Goal: Information Seeking & Learning: Learn about a topic

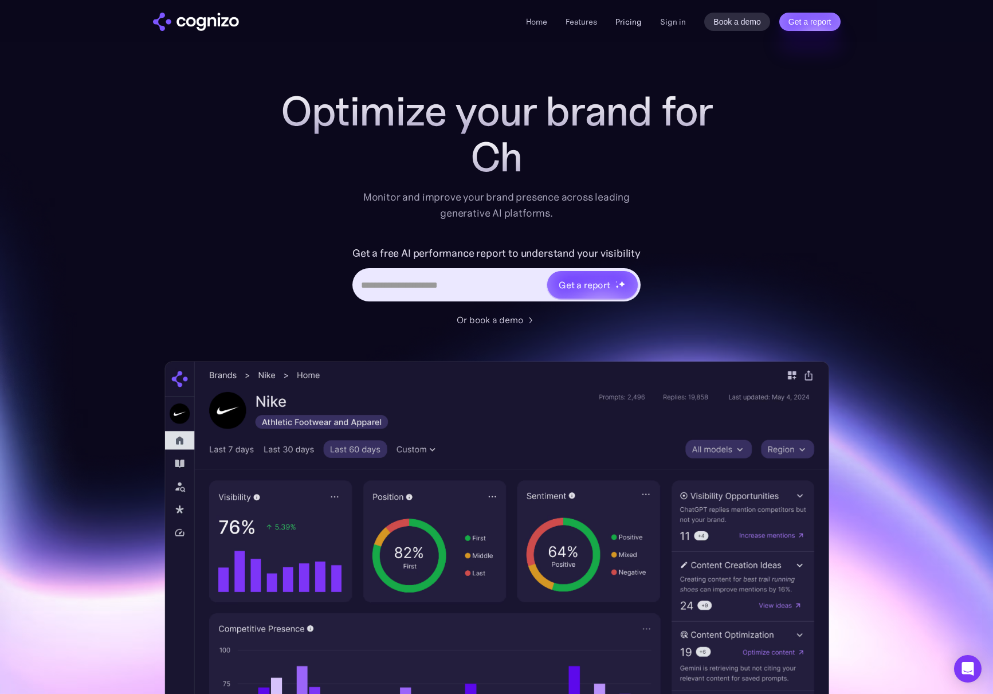
click at [632, 25] on link "Pricing" at bounding box center [628, 22] width 26 height 10
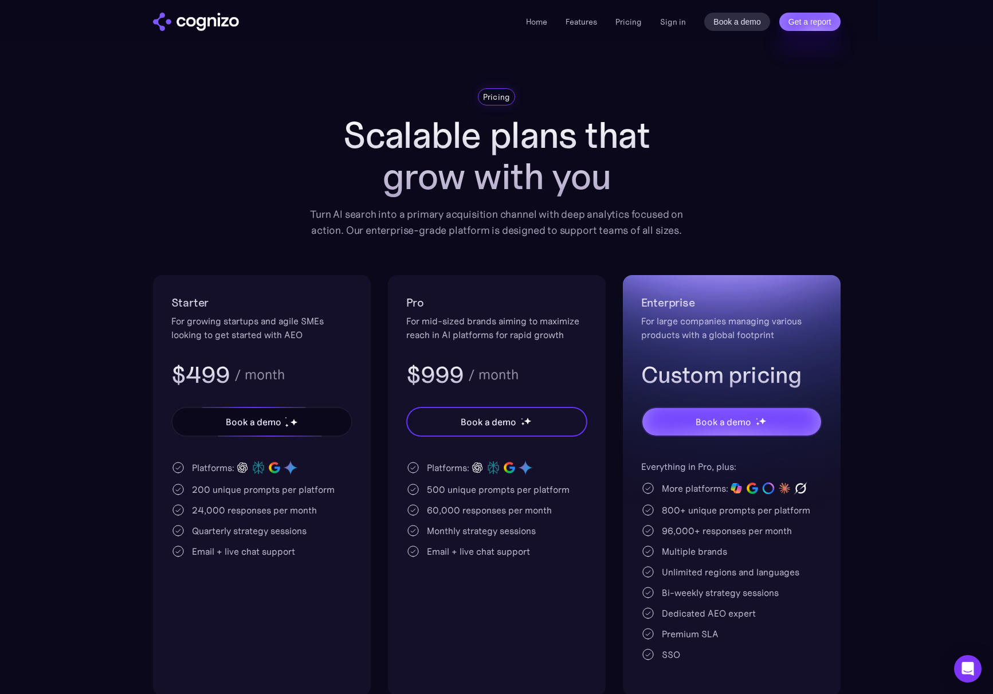
scroll to position [1, 0]
click at [589, 26] on li "Features" at bounding box center [581, 22] width 32 height 14
click at [590, 24] on link "Features" at bounding box center [581, 22] width 32 height 10
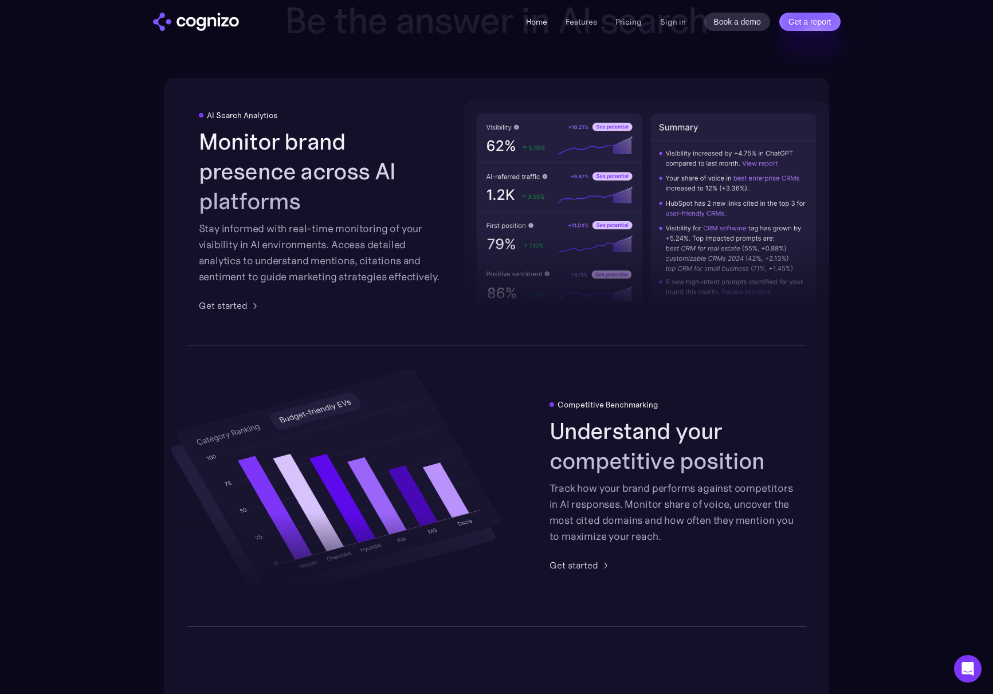
click at [533, 23] on link "Home" at bounding box center [536, 22] width 21 height 10
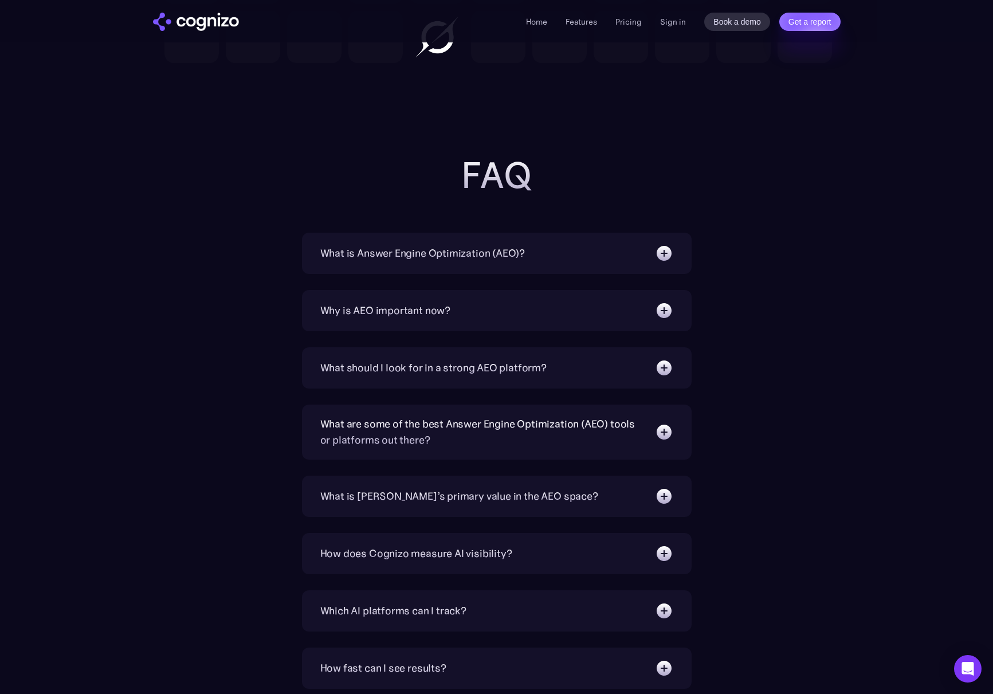
scroll to position [3958, 0]
